Goal: Task Accomplishment & Management: Use online tool/utility

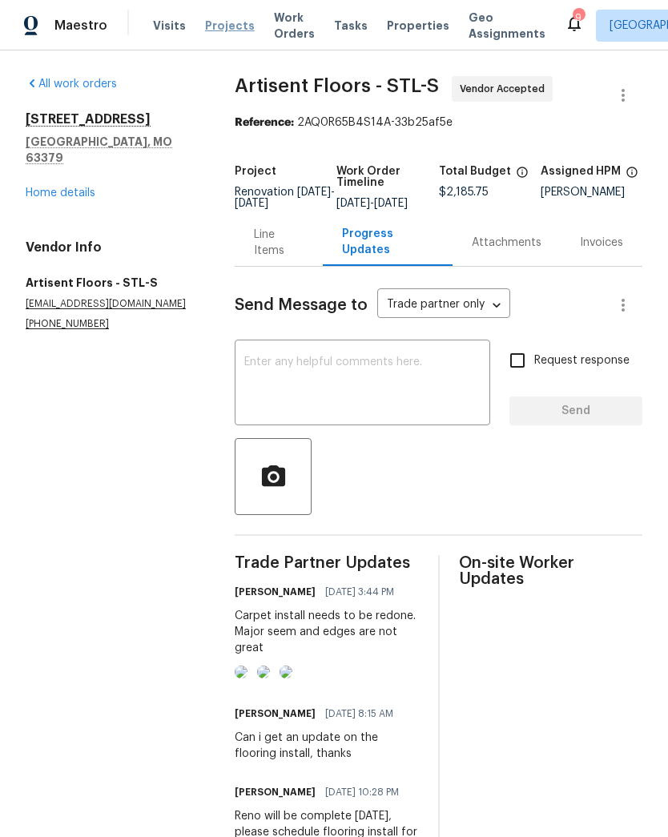
click at [227, 31] on span "Projects" at bounding box center [230, 26] width 50 height 16
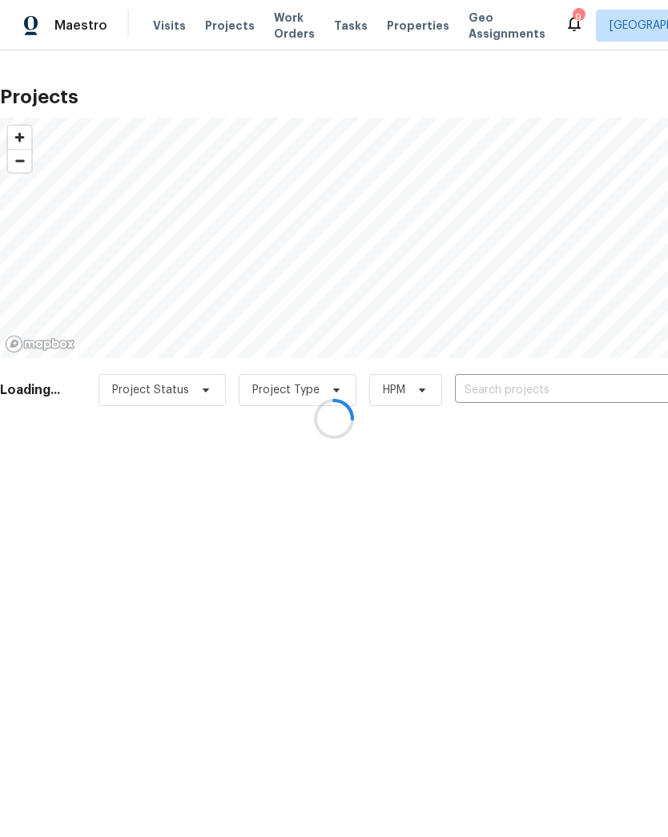
click at [495, 378] on div at bounding box center [334, 418] width 668 height 837
click at [503, 384] on div at bounding box center [334, 418] width 668 height 837
click at [549, 387] on div at bounding box center [334, 418] width 668 height 837
click at [531, 384] on div at bounding box center [334, 418] width 668 height 837
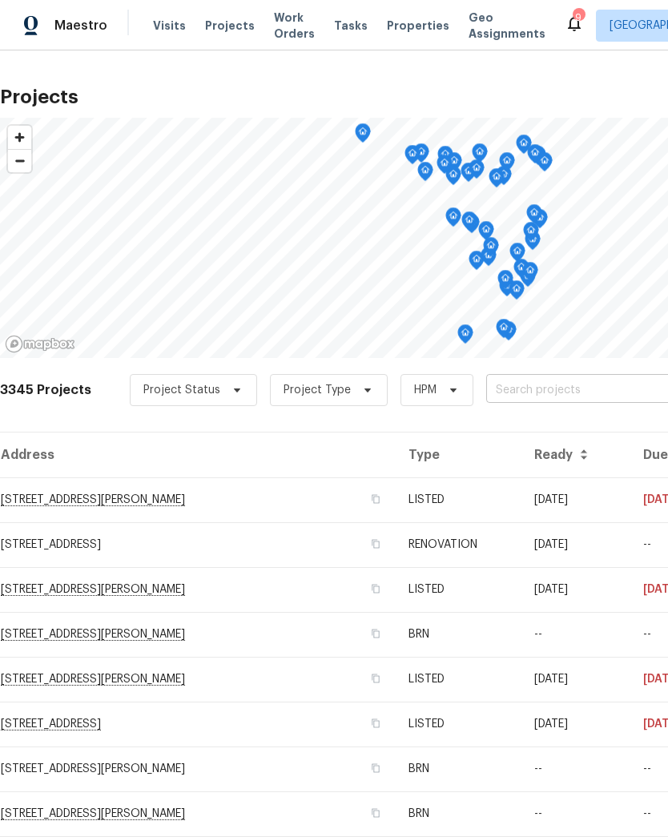
click at [545, 385] on input "text" at bounding box center [577, 390] width 183 height 25
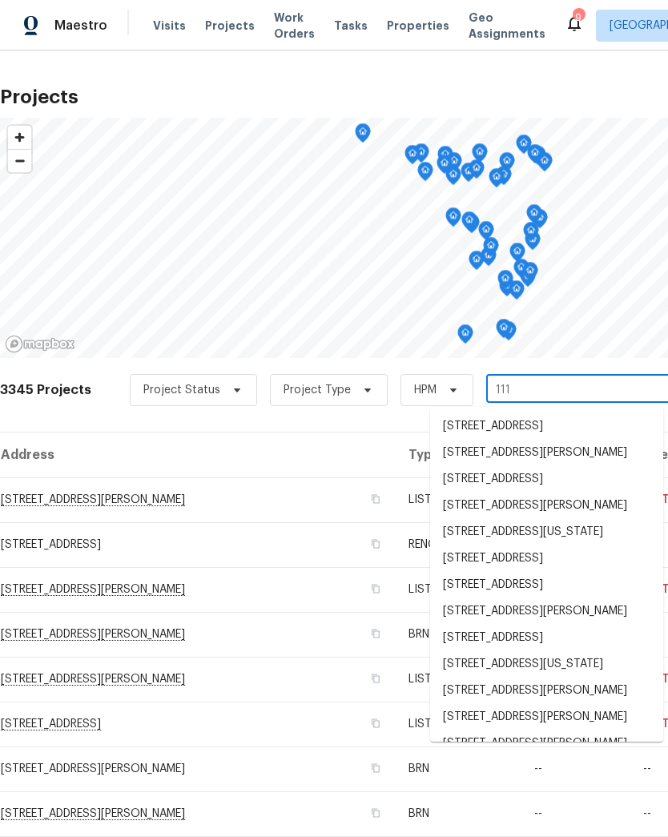
type input "111 b"
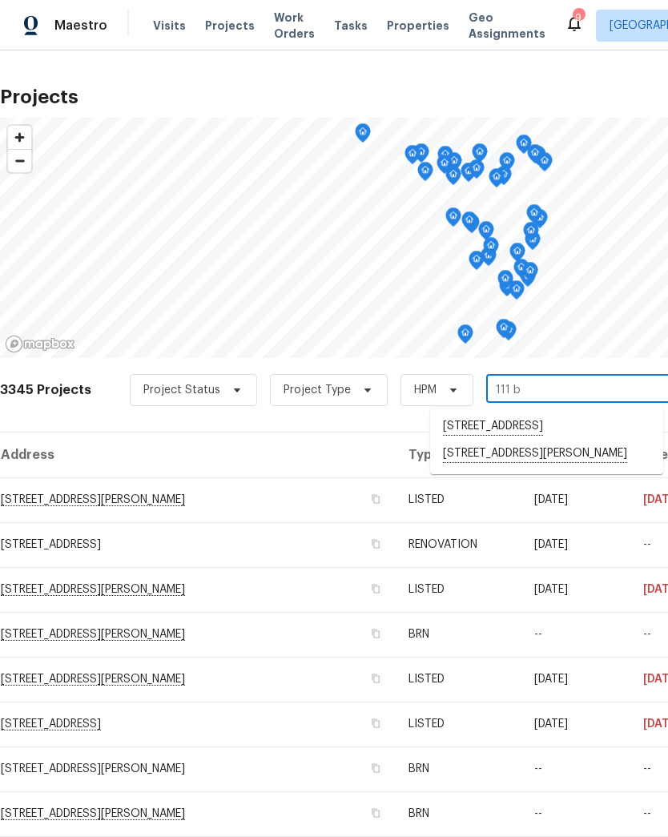
click at [526, 468] on li "[STREET_ADDRESS][PERSON_NAME]" at bounding box center [546, 453] width 233 height 27
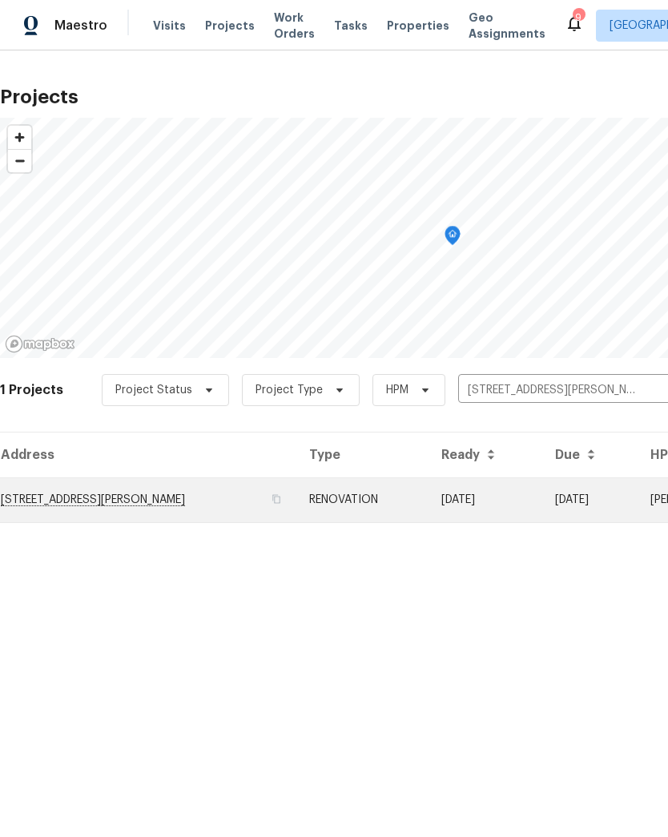
click at [371, 494] on td "RENOVATION" at bounding box center [362, 499] width 132 height 45
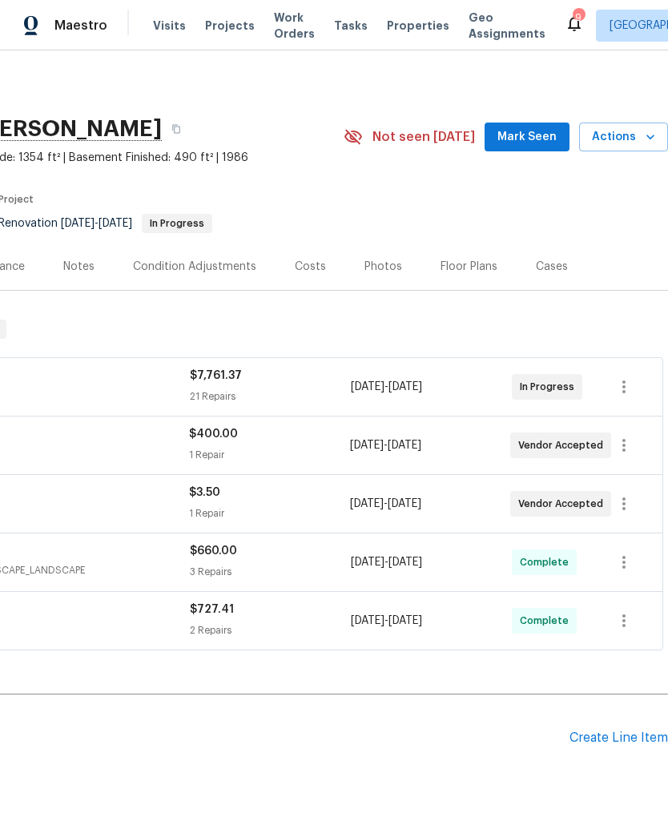
scroll to position [0, 237]
click at [646, 141] on icon "button" at bounding box center [650, 137] width 16 height 16
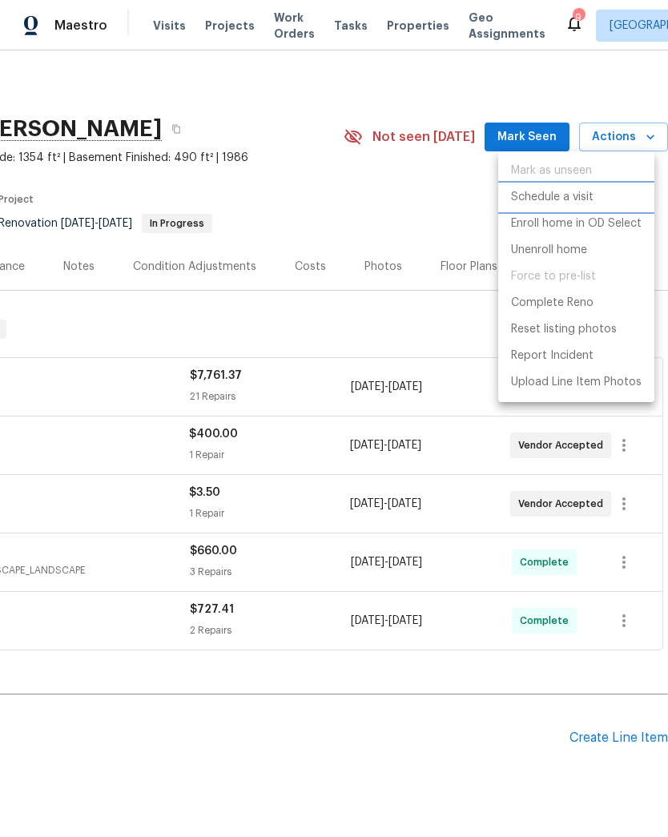
click at [593, 192] on li "Schedule a visit" at bounding box center [576, 197] width 156 height 26
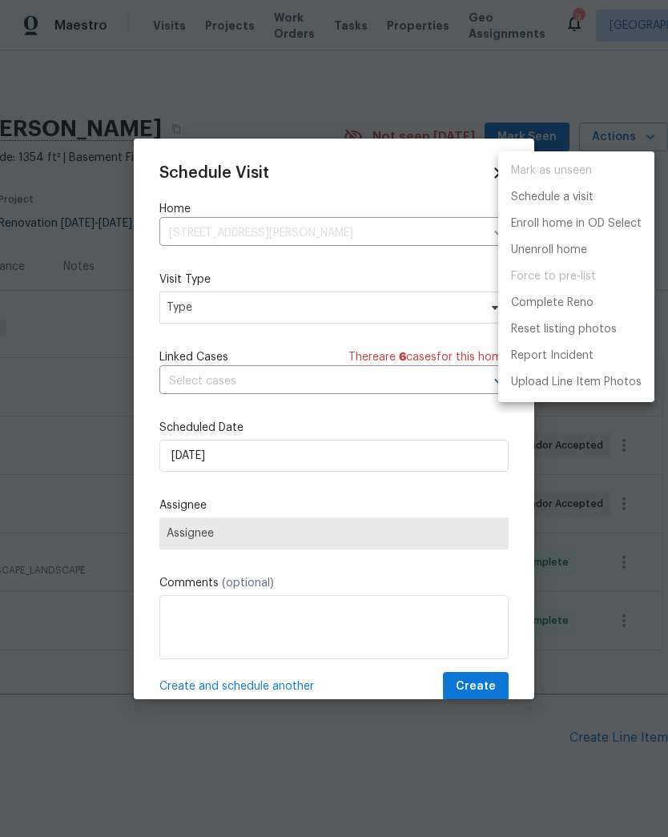
click at [223, 307] on div at bounding box center [334, 418] width 668 height 837
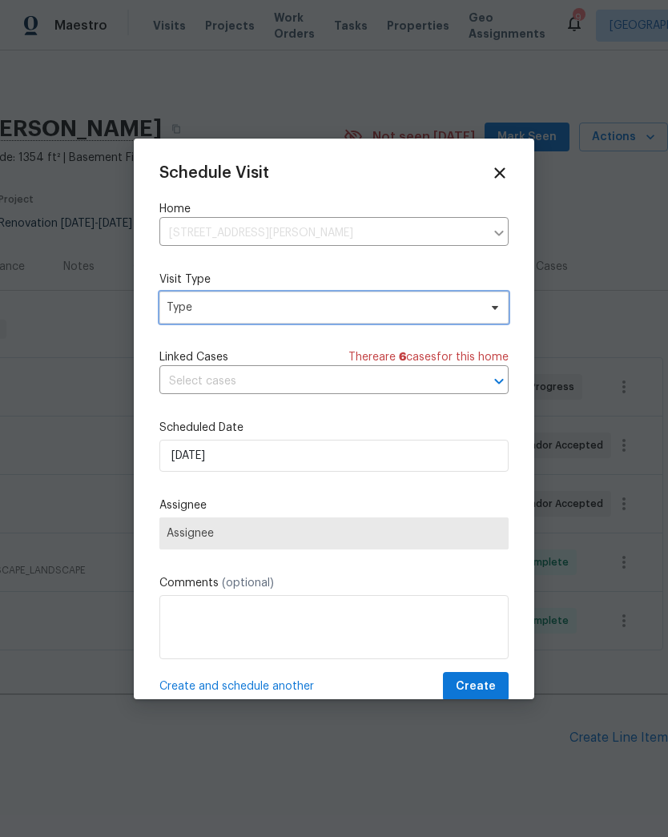
click at [209, 311] on span "Type" at bounding box center [323, 307] width 312 height 16
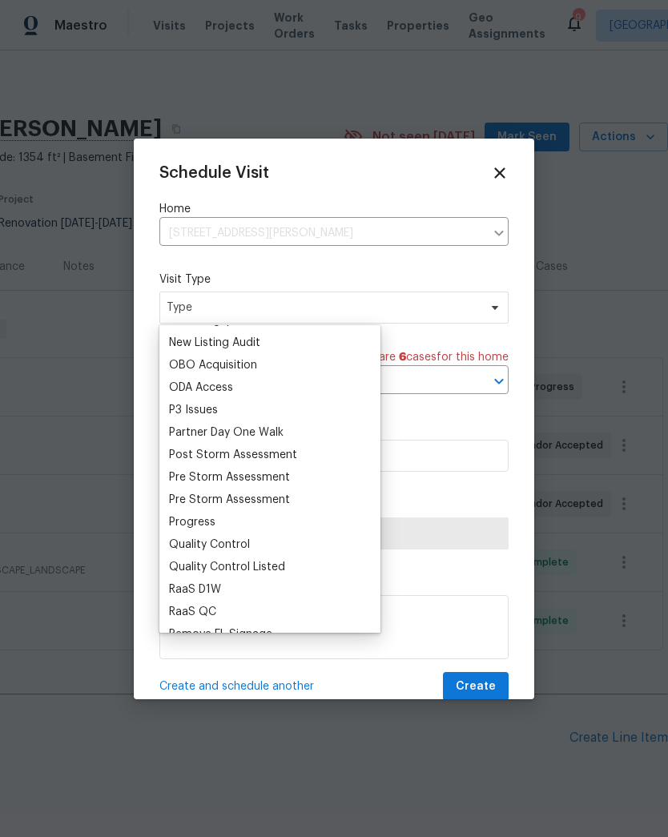
scroll to position [911, 0]
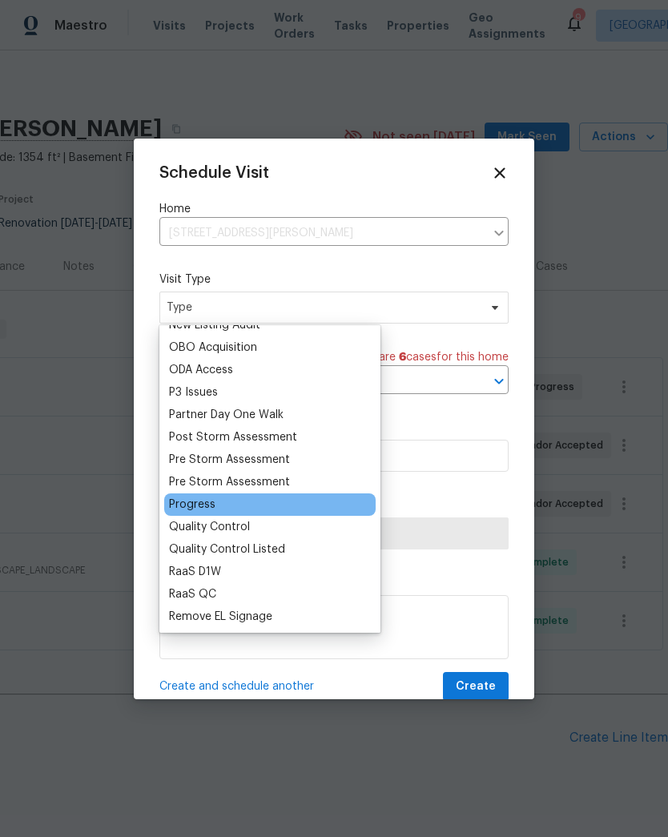
click at [210, 507] on div "Progress" at bounding box center [192, 504] width 46 height 16
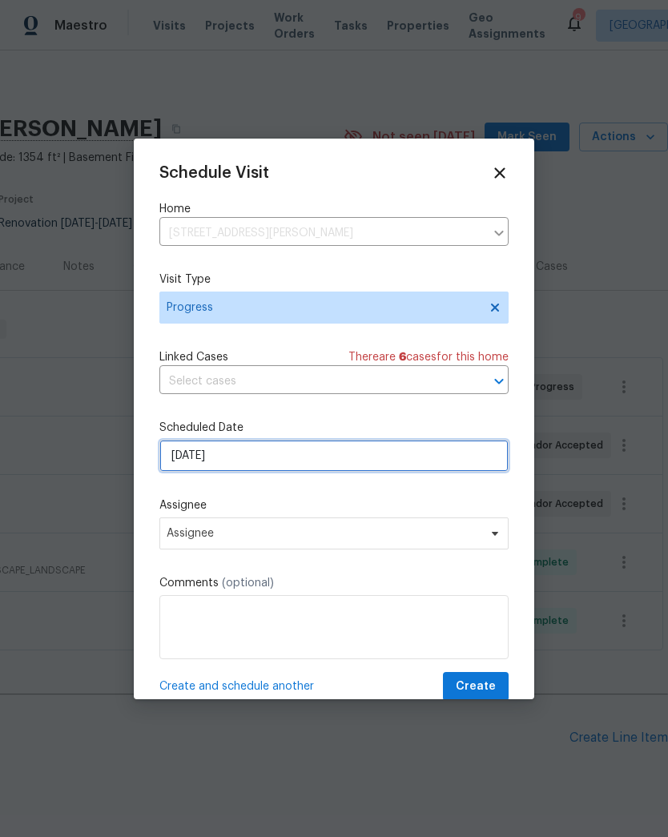
click at [253, 456] on input "[DATE]" at bounding box center [333, 456] width 349 height 32
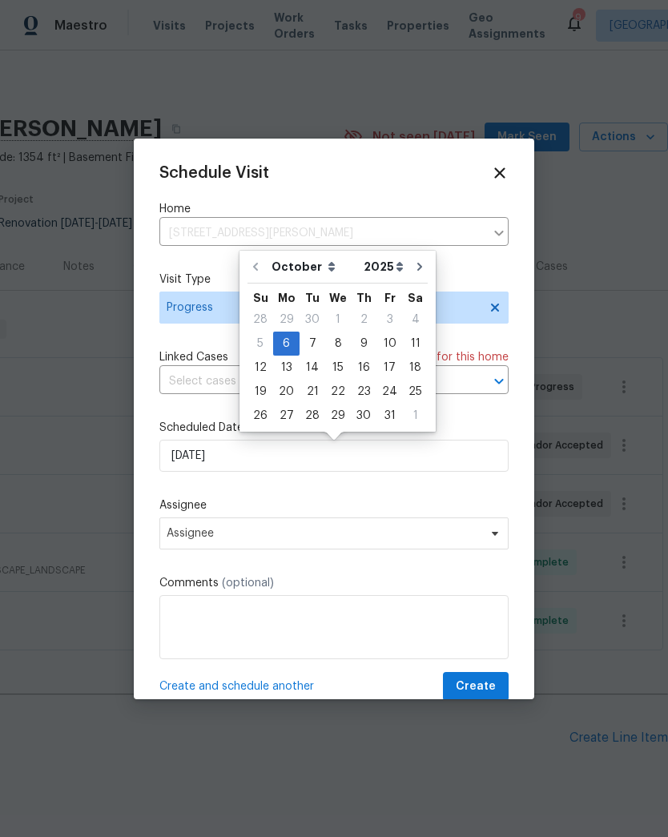
click at [263, 497] on div "Schedule Visit Home [STREET_ADDRESS][PERSON_NAME] ​ Visit Type Progress Linked …" at bounding box center [333, 432] width 349 height 537
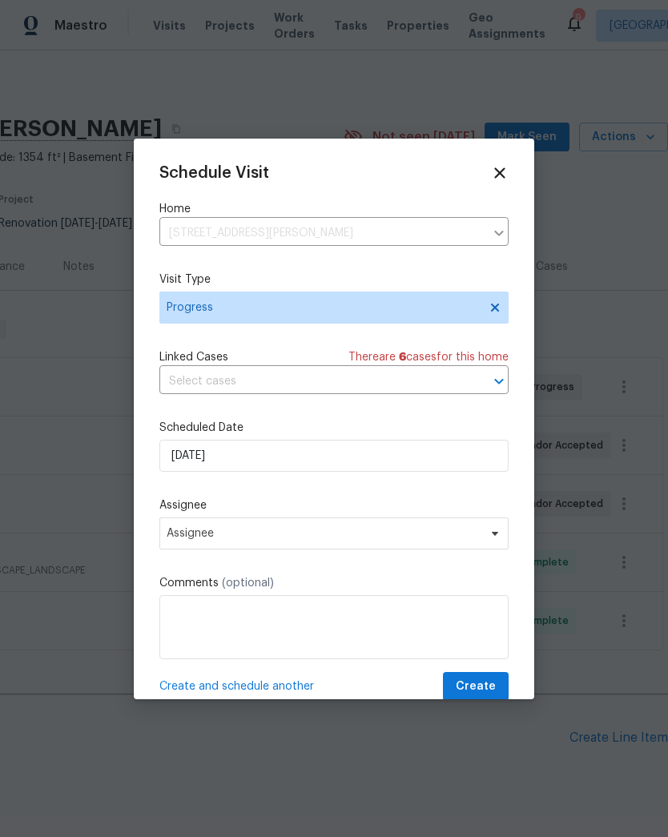
click at [236, 513] on label "Assignee" at bounding box center [333, 505] width 349 height 16
click at [235, 513] on label "Assignee" at bounding box center [333, 505] width 349 height 16
click at [193, 530] on span "Assignee" at bounding box center [324, 533] width 314 height 13
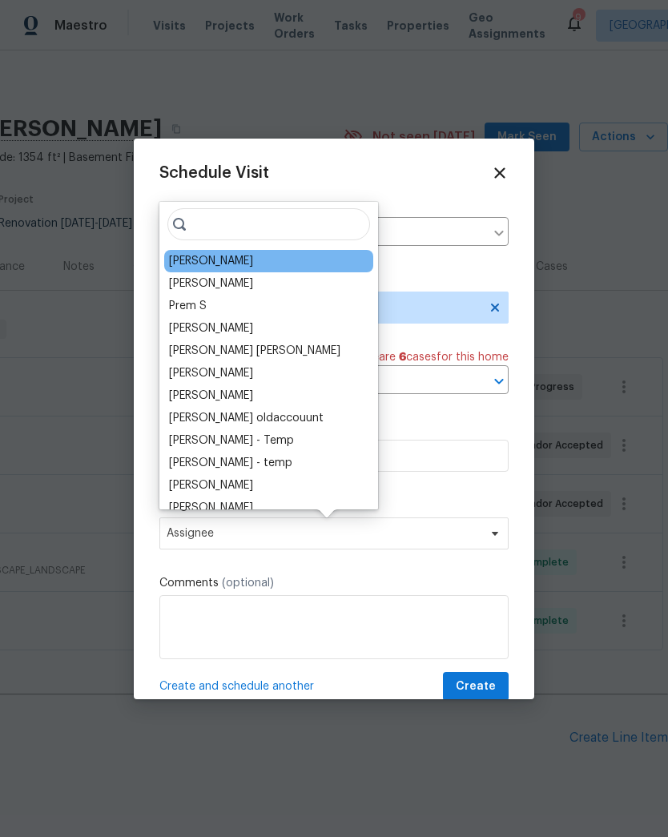
click at [197, 260] on div "[PERSON_NAME]" at bounding box center [211, 261] width 84 height 16
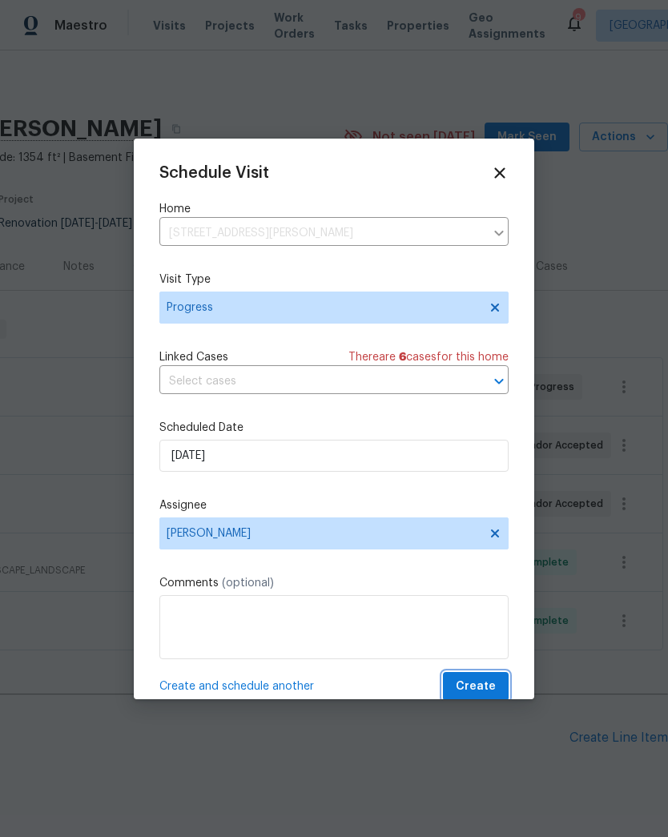
click at [485, 696] on span "Create" at bounding box center [476, 687] width 40 height 20
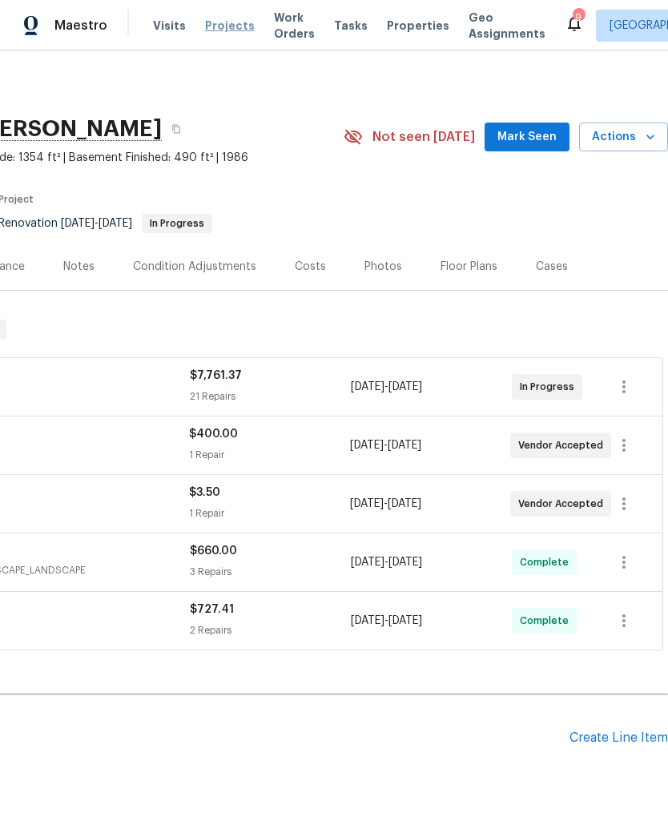
click at [221, 20] on span "Projects" at bounding box center [230, 26] width 50 height 16
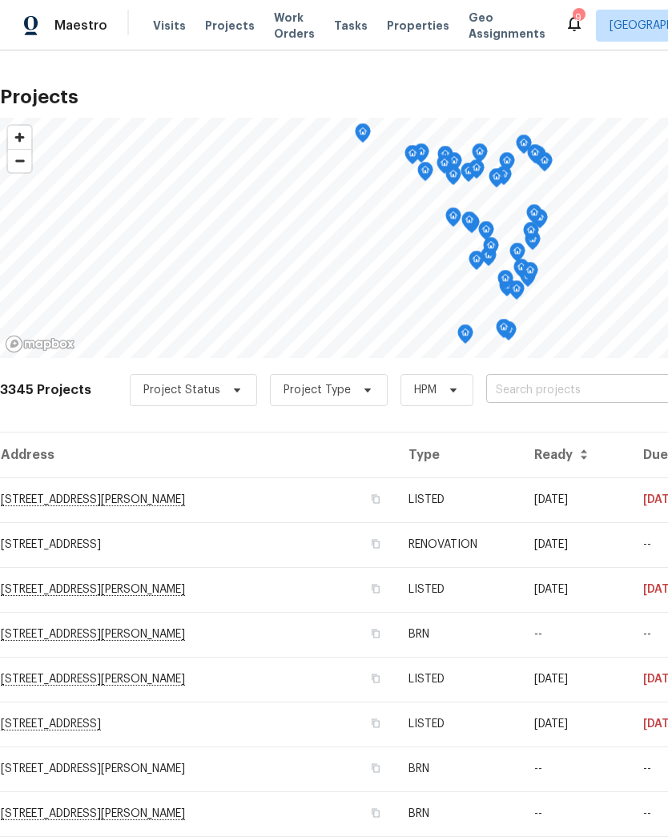
click at [530, 389] on input "text" at bounding box center [577, 390] width 183 height 25
type input "thunder"
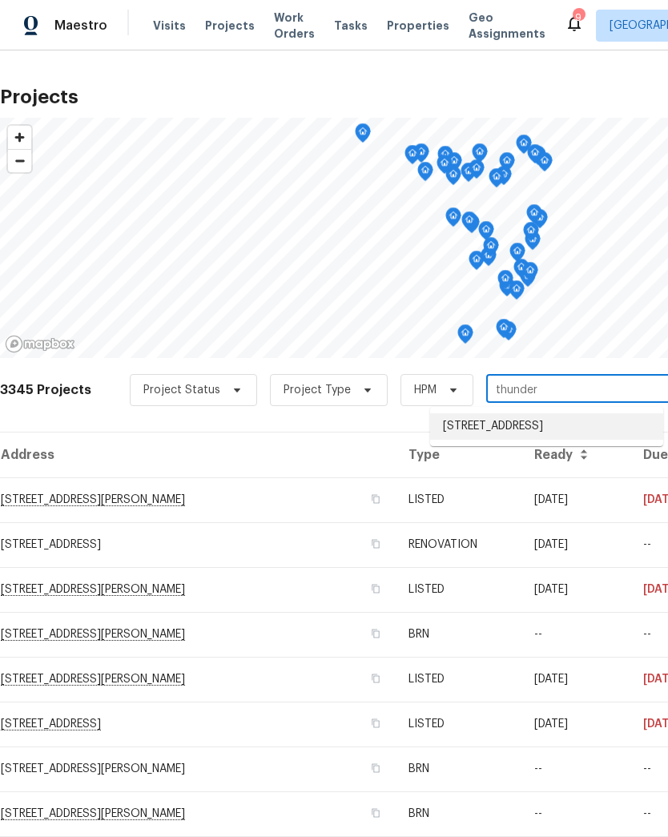
click at [558, 435] on li "[STREET_ADDRESS]" at bounding box center [546, 426] width 233 height 26
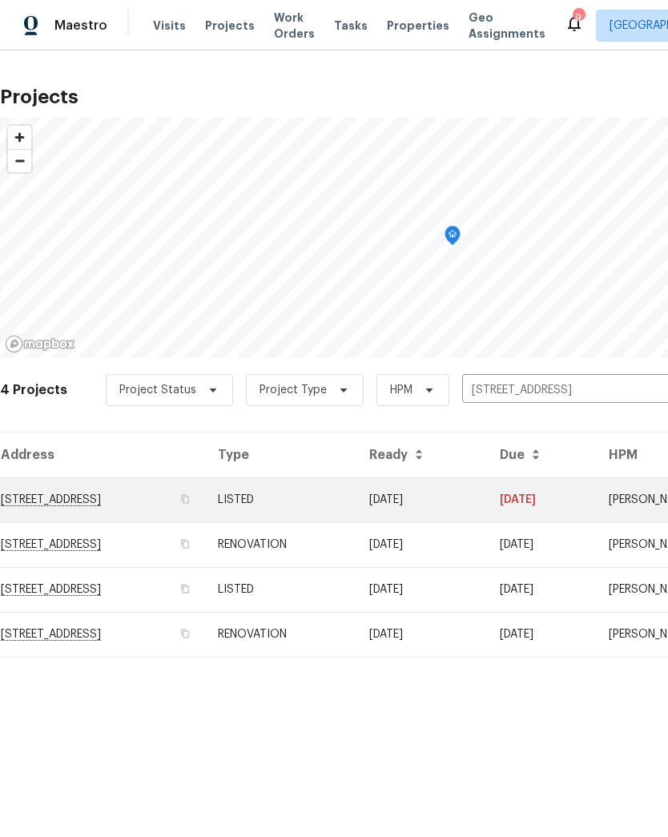
click at [199, 495] on td "[STREET_ADDRESS]" at bounding box center [102, 499] width 205 height 45
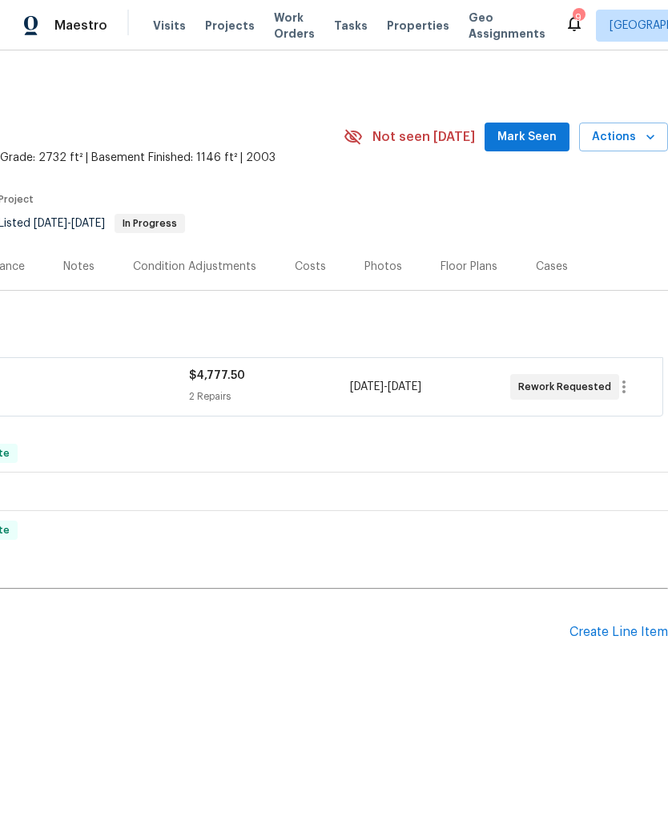
scroll to position [0, 237]
click at [642, 137] on icon "button" at bounding box center [650, 137] width 16 height 16
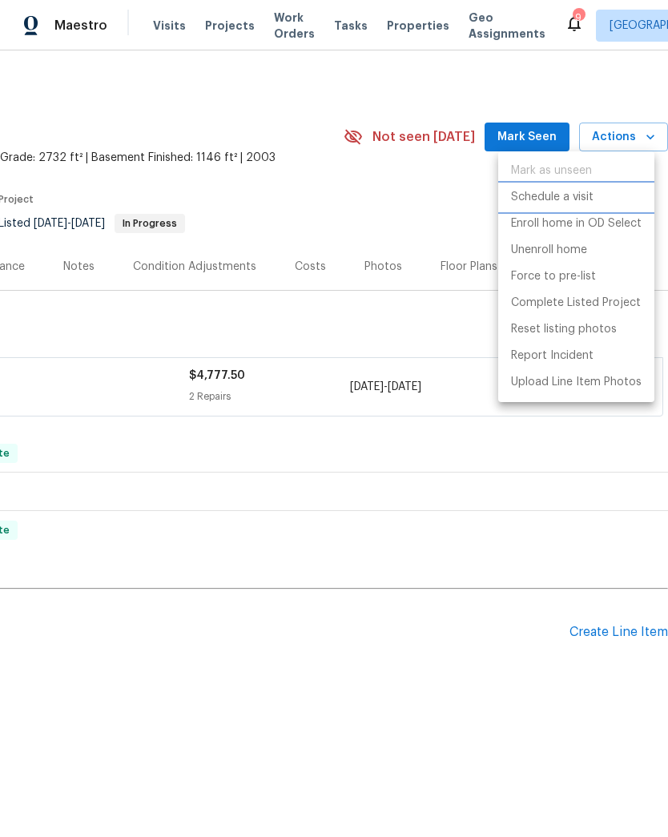
click at [568, 193] on p "Schedule a visit" at bounding box center [552, 197] width 82 height 17
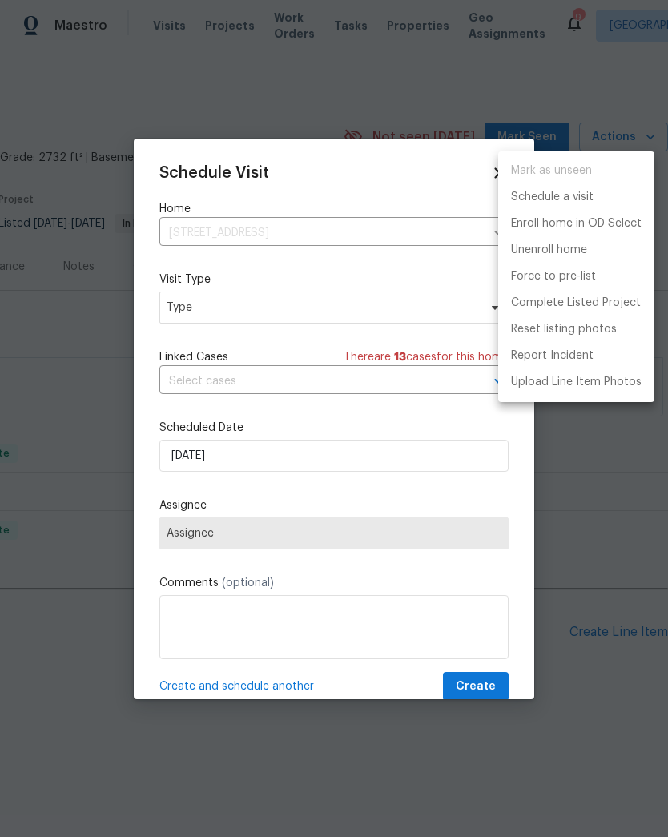
click at [220, 312] on div at bounding box center [334, 418] width 668 height 837
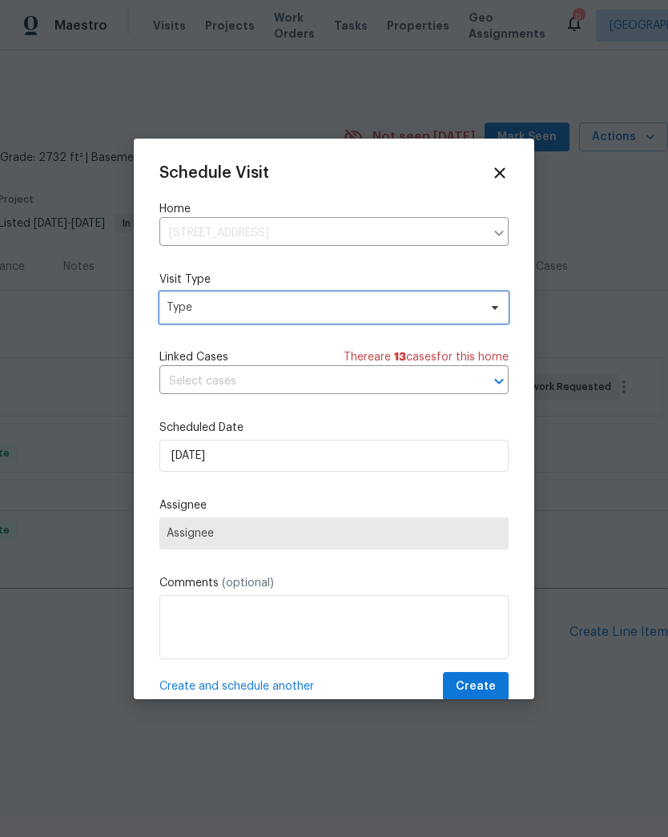
click at [223, 311] on span "Type" at bounding box center [323, 307] width 312 height 16
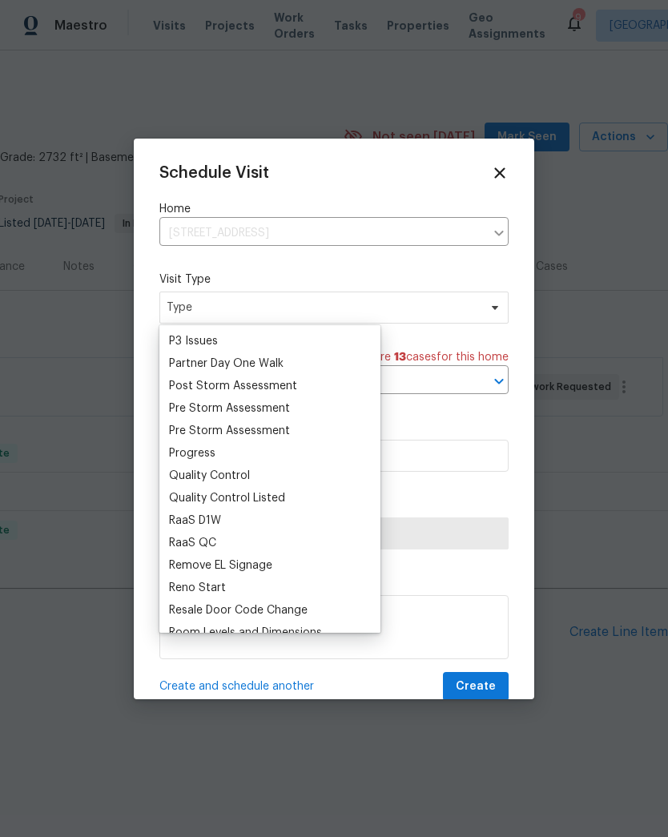
scroll to position [963, 0]
click at [212, 448] on div "Progress" at bounding box center [192, 452] width 46 height 16
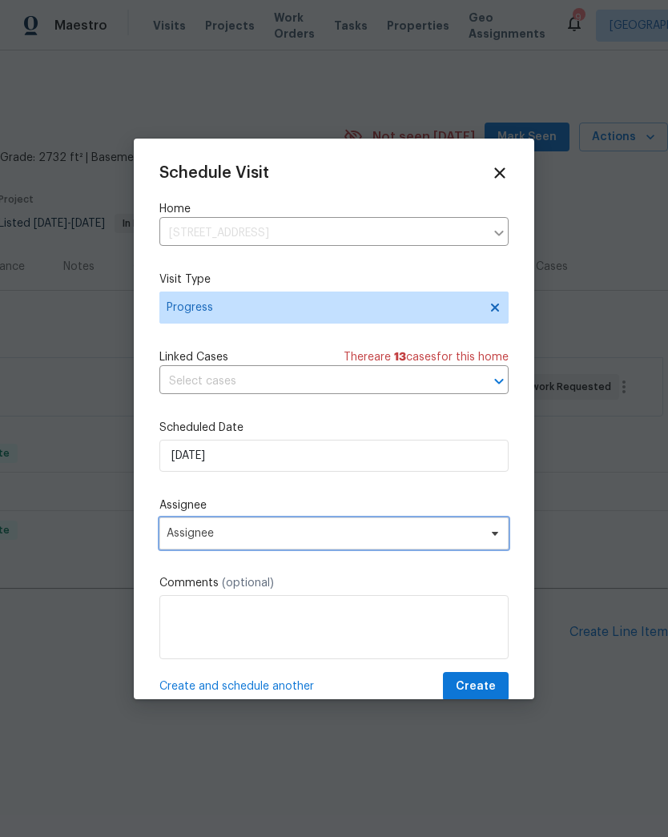
click at [210, 536] on span "Assignee" at bounding box center [324, 533] width 314 height 13
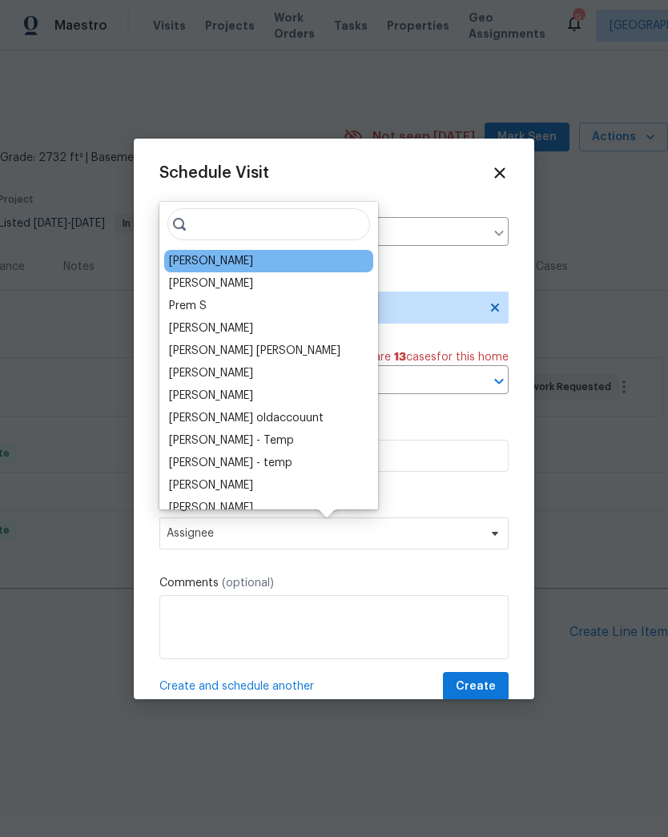
click at [208, 266] on div "[PERSON_NAME]" at bounding box center [211, 261] width 84 height 16
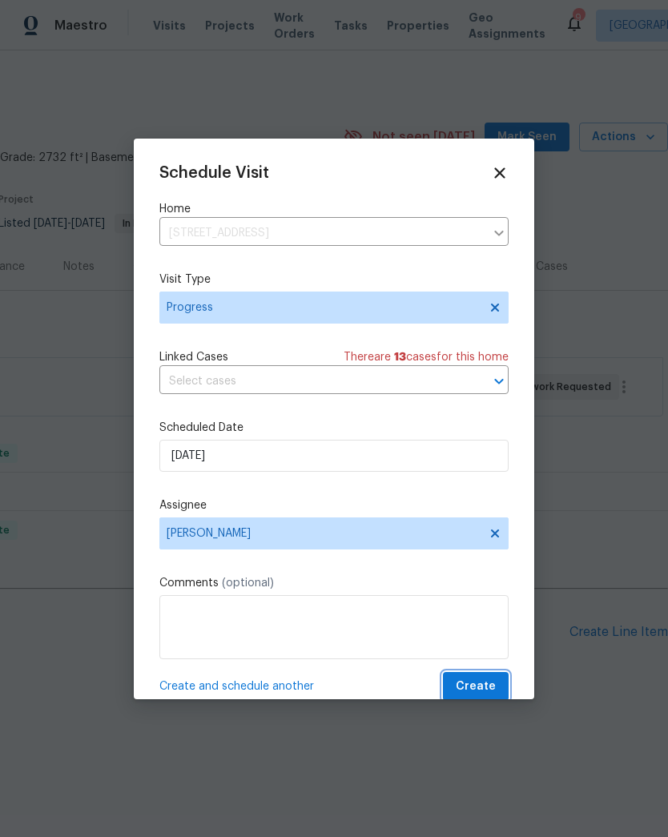
click at [485, 685] on span "Create" at bounding box center [476, 687] width 40 height 20
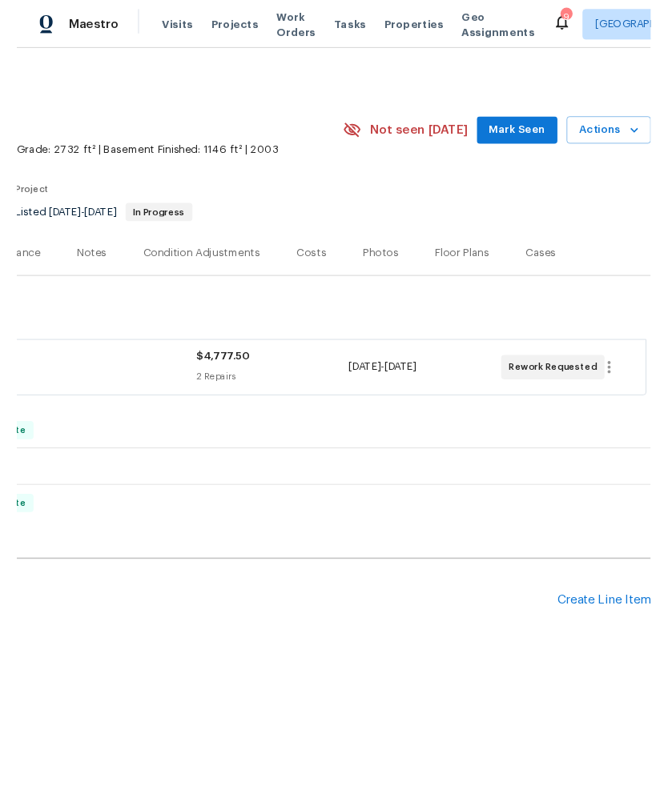
scroll to position [0, 0]
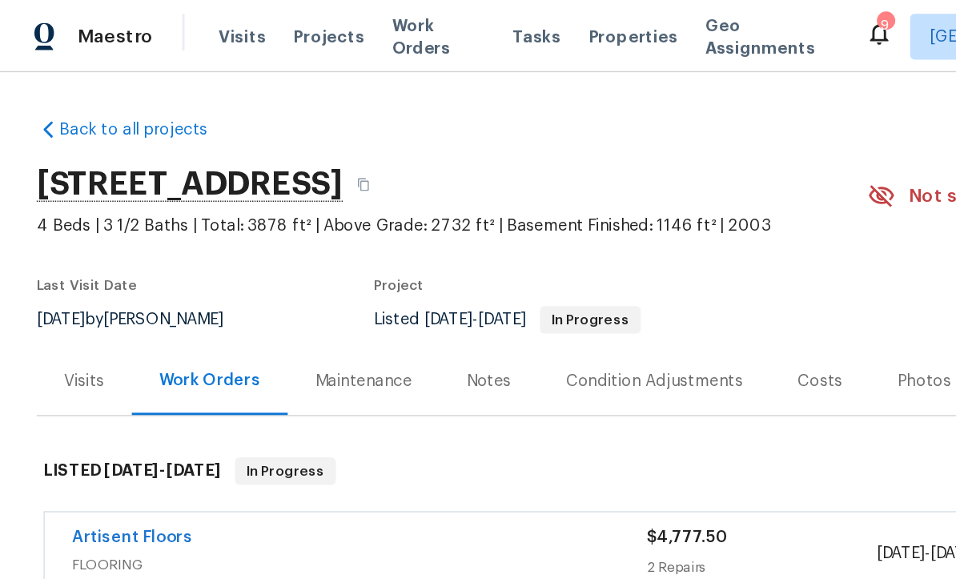
click at [116, 396] on span "FLOORING" at bounding box center [250, 395] width 401 height 16
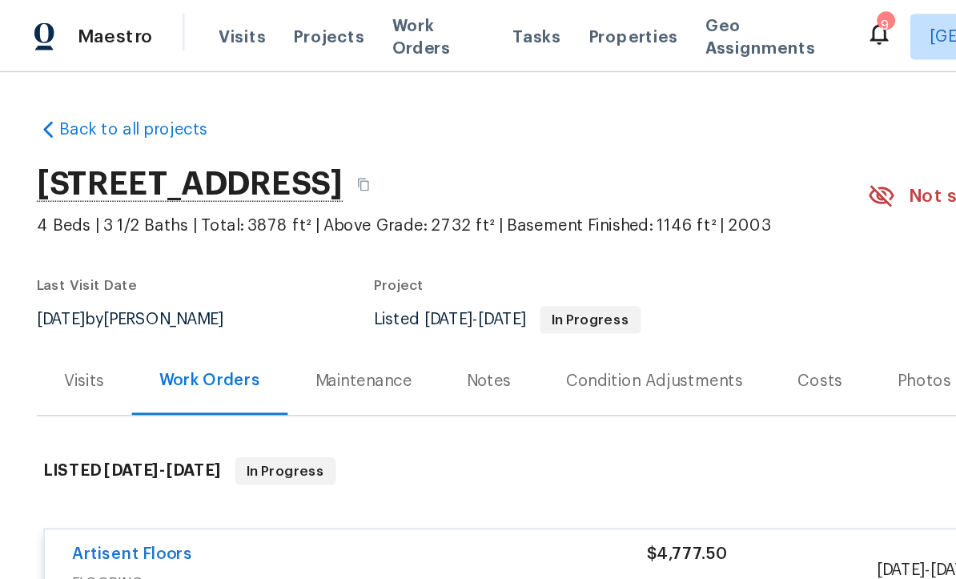
click at [97, 404] on span "FLOORING" at bounding box center [250, 407] width 401 height 16
